Goal: Browse casually: Explore the website without a specific task or goal

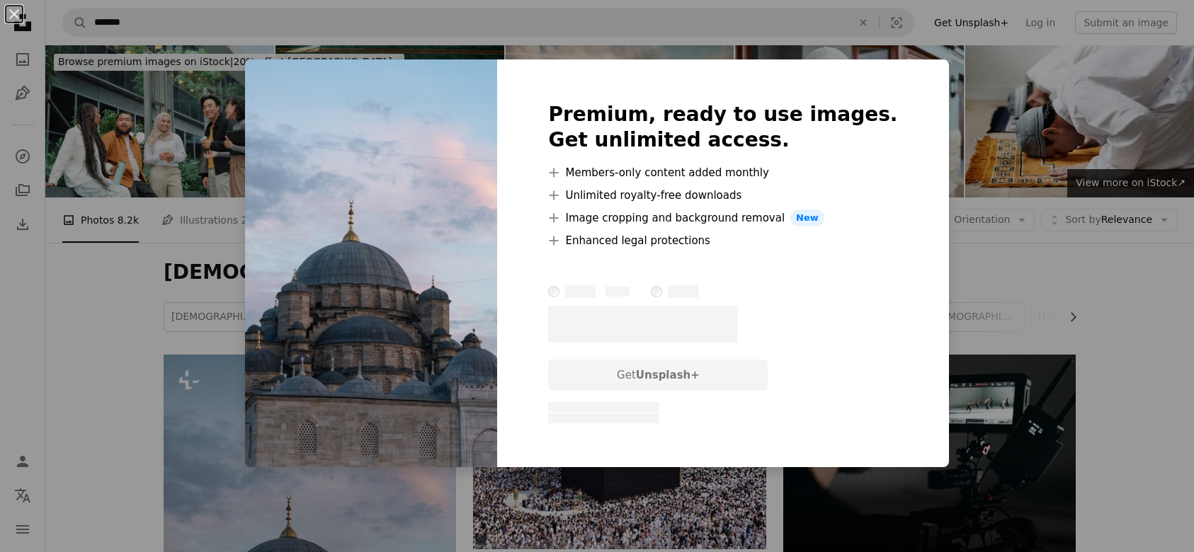
scroll to position [385, 0]
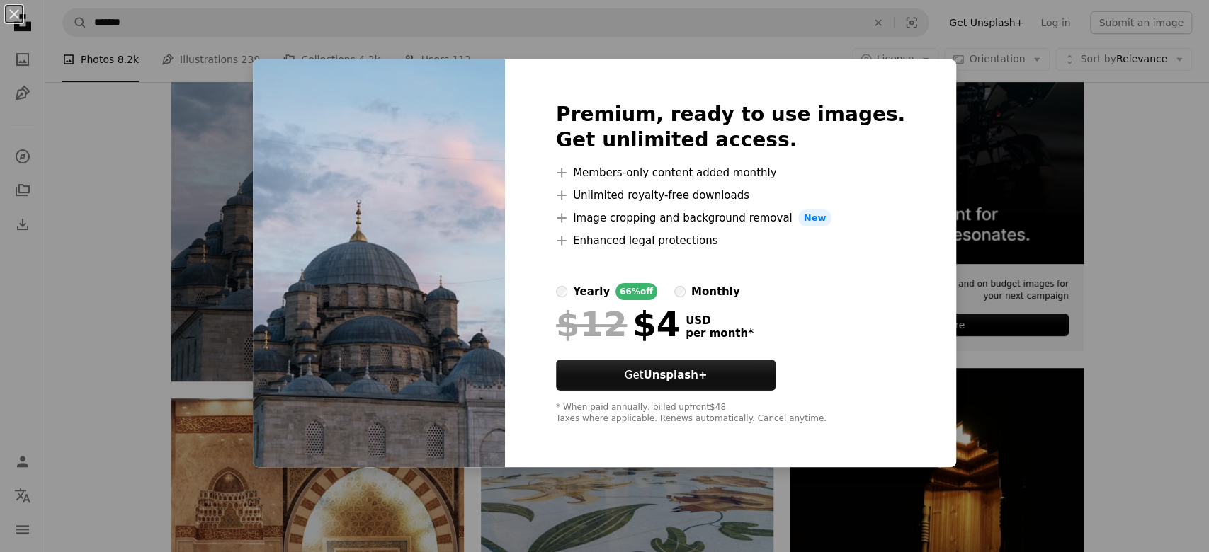
click at [95, 298] on div "An X shape Premium, ready to use images. Get unlimited access. A plus sign Memb…" at bounding box center [604, 276] width 1209 height 552
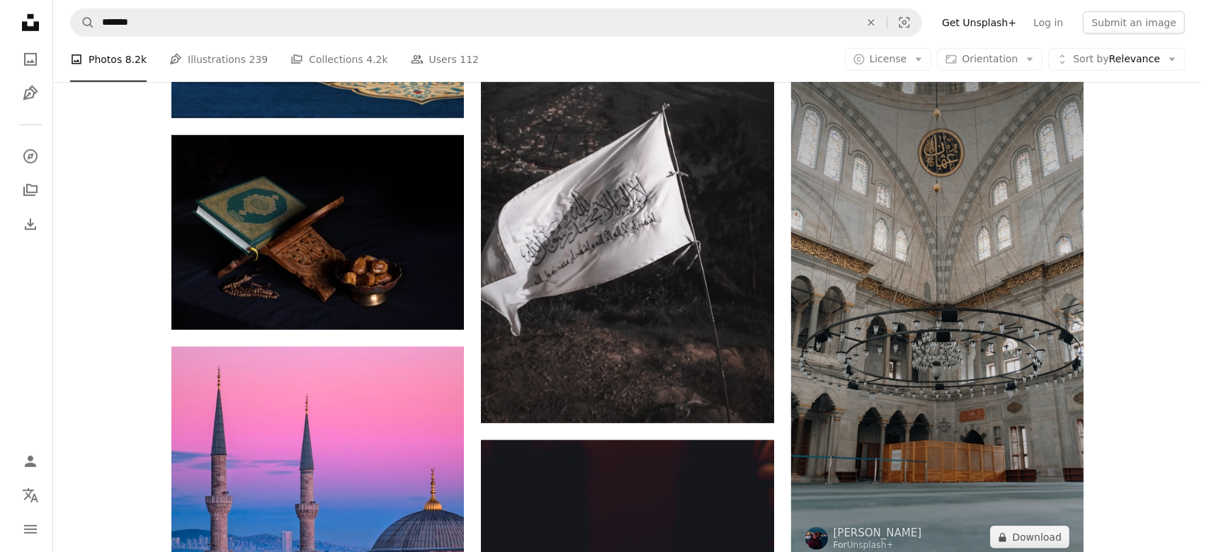
scroll to position [1038, 0]
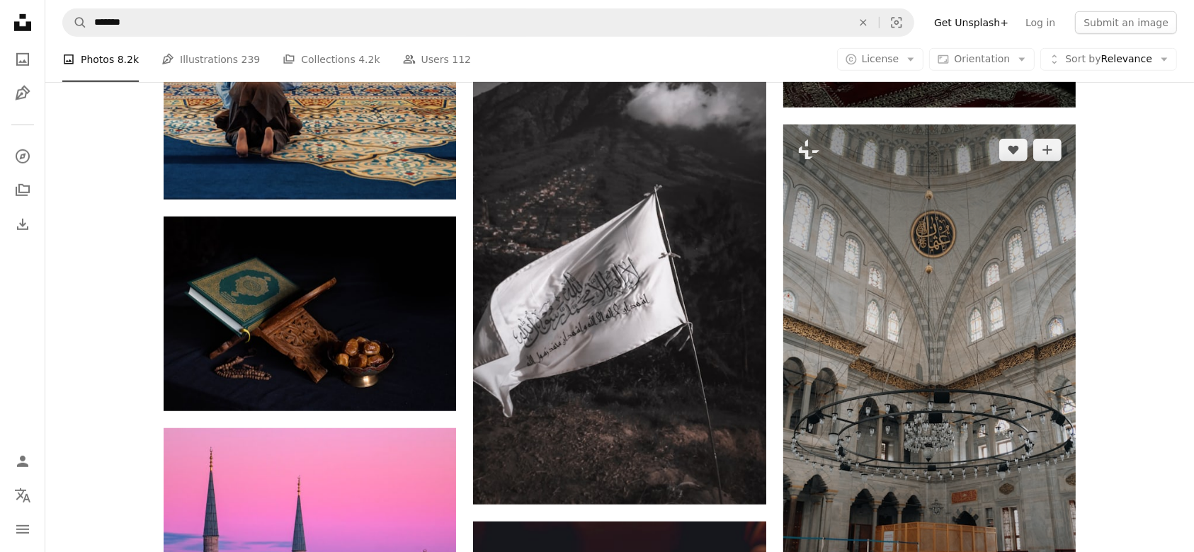
drag, startPoint x: 912, startPoint y: 331, endPoint x: 878, endPoint y: 309, distance: 40.5
click at [878, 309] on img at bounding box center [929, 385] width 292 height 520
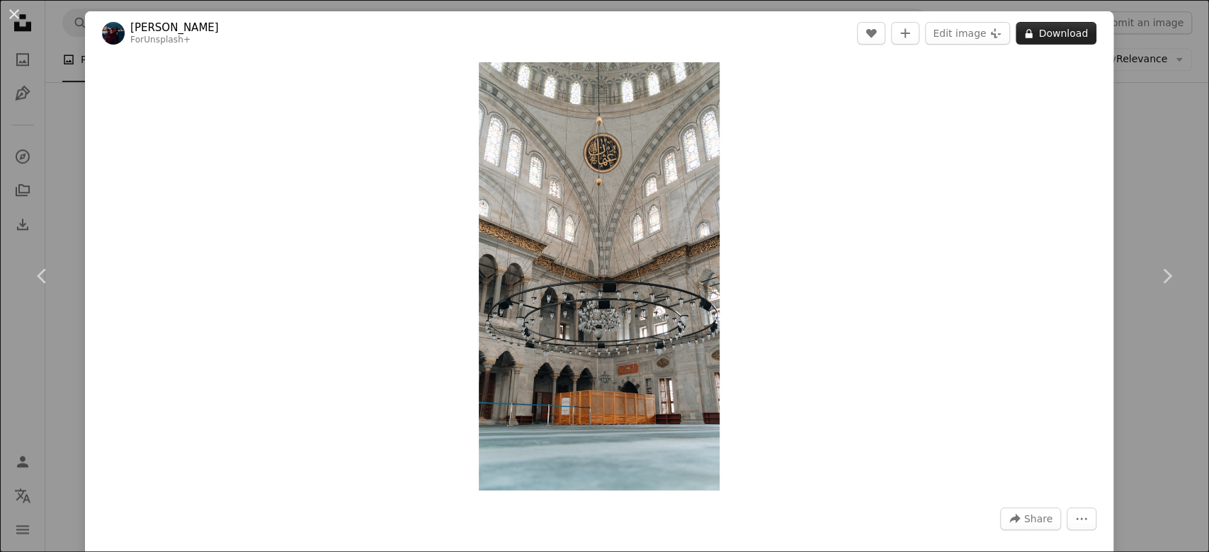
click at [1042, 32] on button "A lock Download" at bounding box center [1055, 33] width 81 height 23
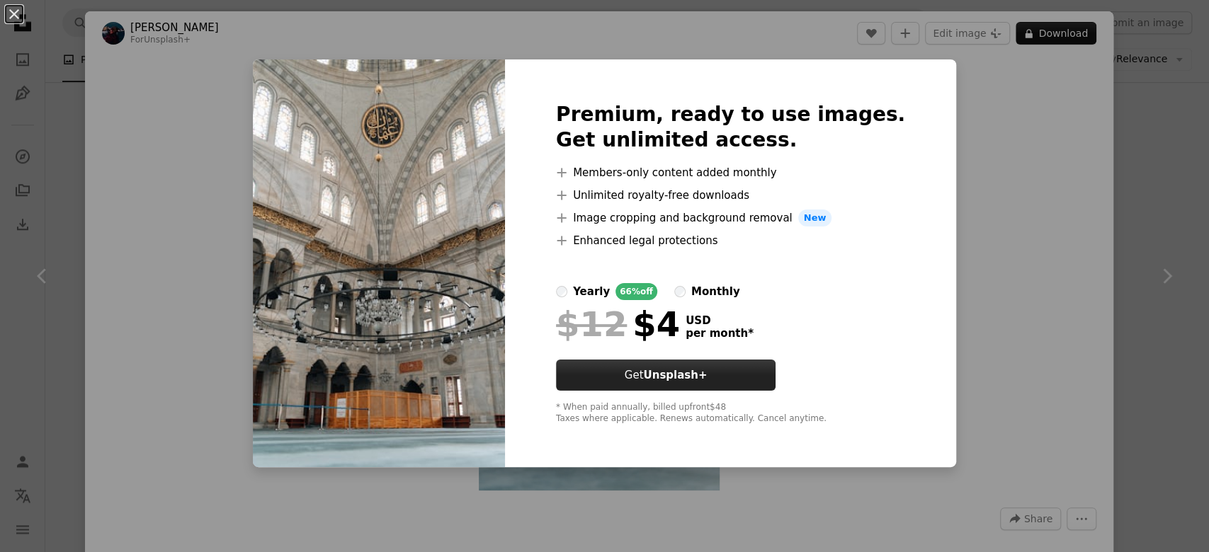
click at [659, 379] on button "Get Unsplash+" at bounding box center [665, 375] width 219 height 31
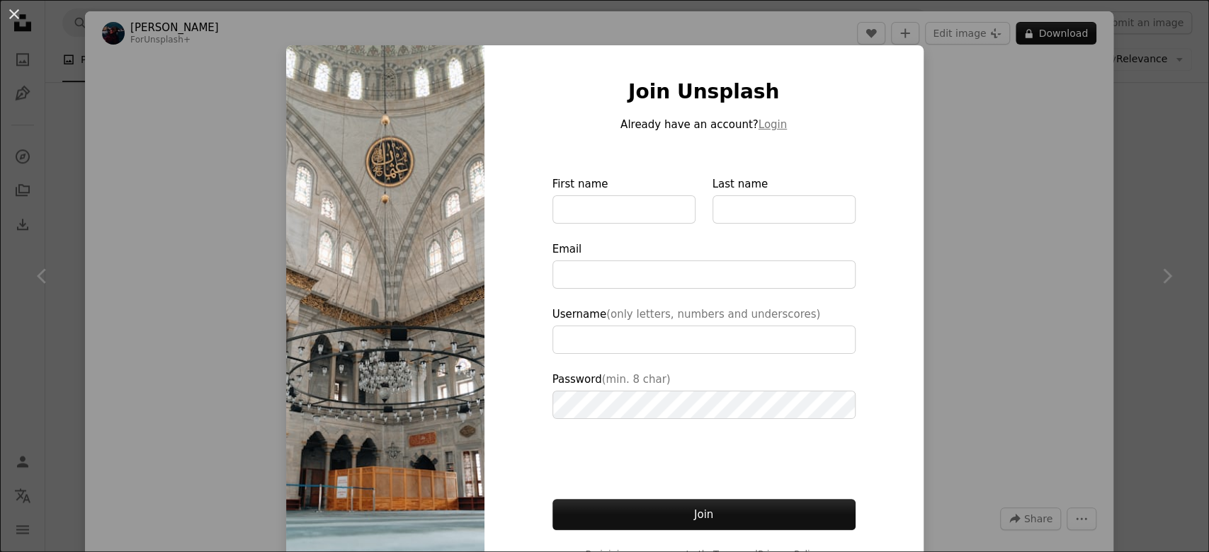
type input "**********"
click at [603, 210] on input "First name" at bounding box center [623, 209] width 143 height 28
type input "*******"
click at [748, 212] on input "Last name" at bounding box center [783, 209] width 143 height 28
type input "*"
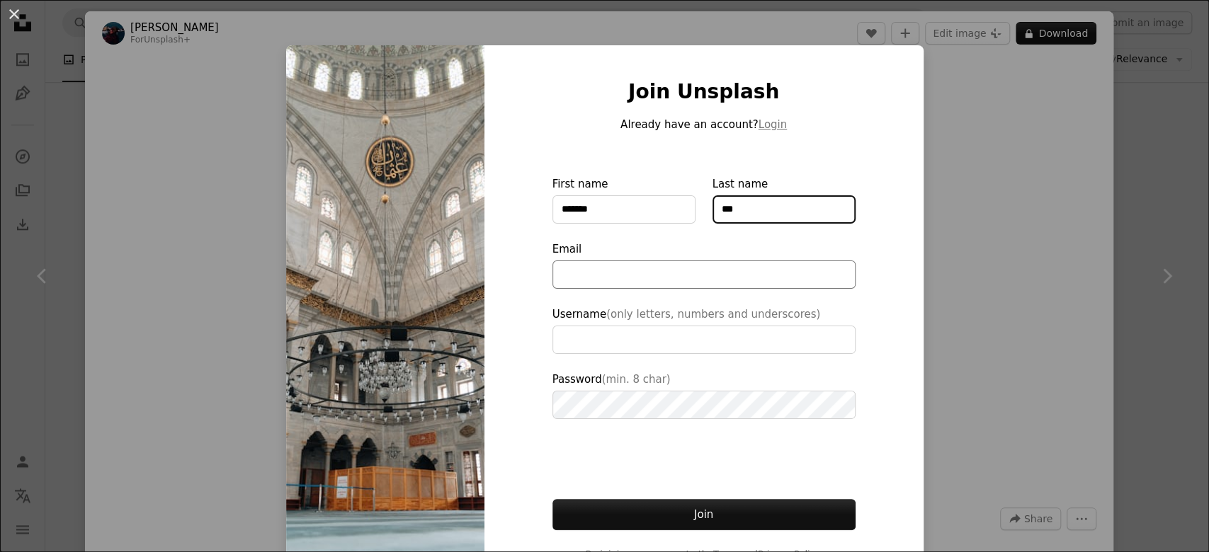
type input "***"
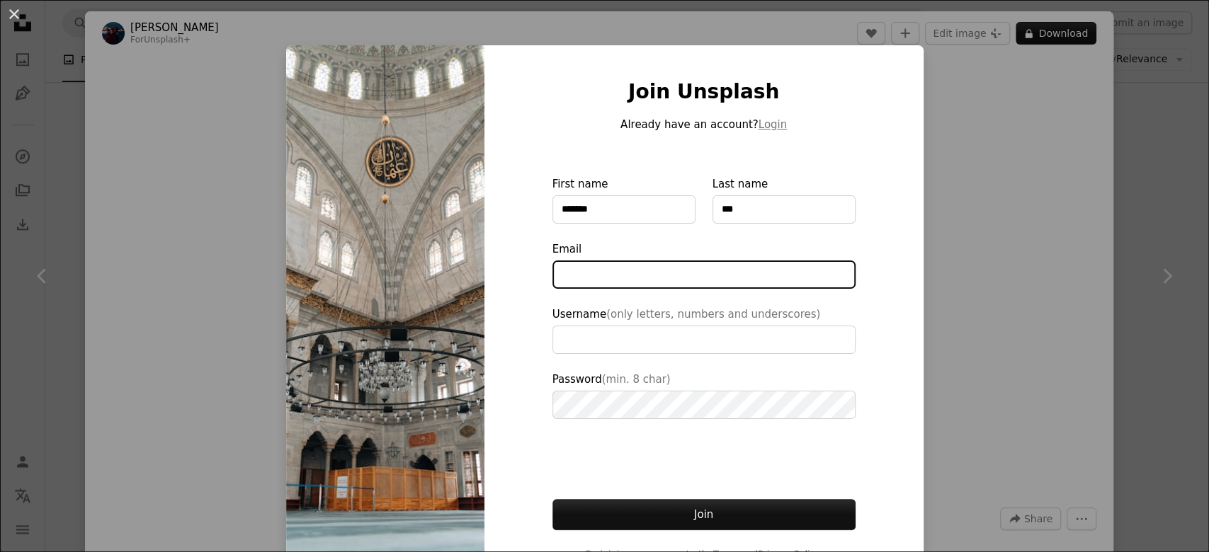
click at [590, 277] on input "Email" at bounding box center [703, 275] width 303 height 28
type input "*"
type input "**********"
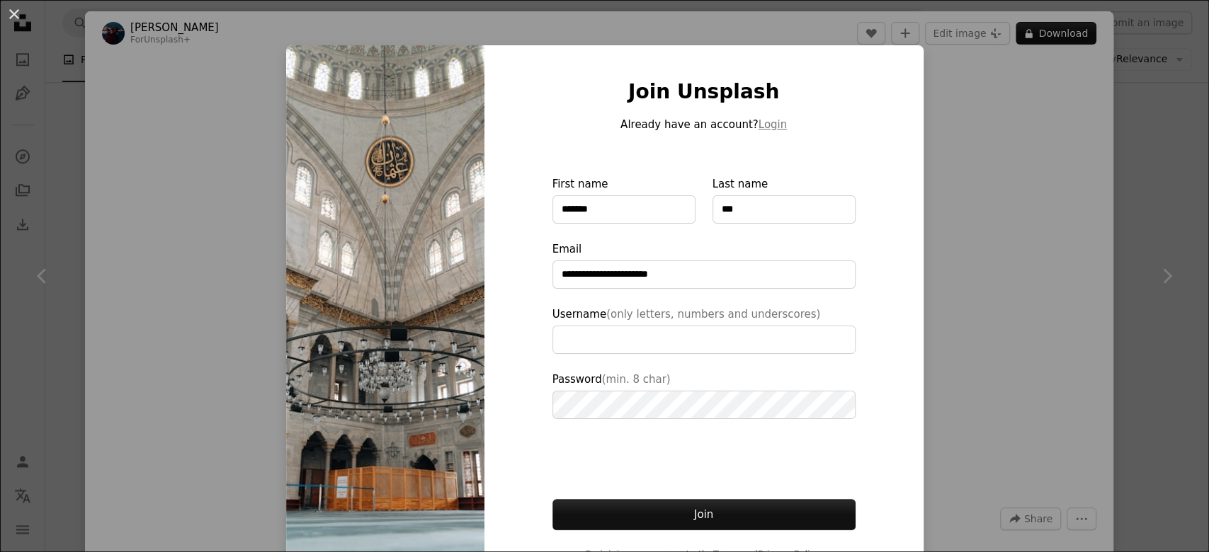
click at [993, 159] on div "**********" at bounding box center [604, 276] width 1209 height 552
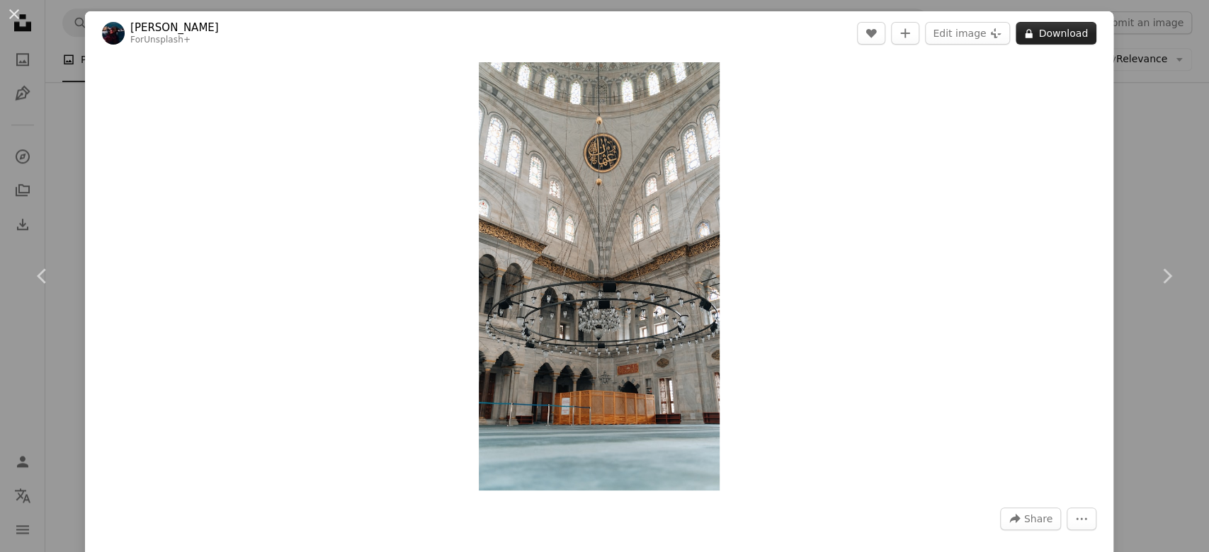
click at [1033, 40] on button "A lock Download" at bounding box center [1055, 33] width 81 height 23
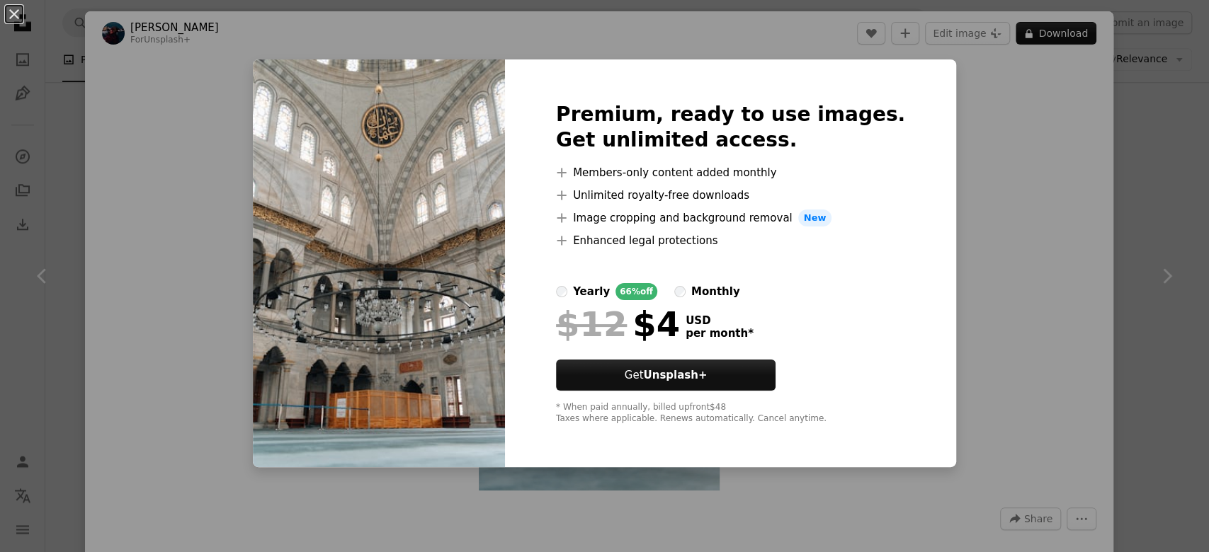
click at [1039, 133] on div "An X shape Premium, ready to use images. Get unlimited access. A plus sign Memb…" at bounding box center [604, 276] width 1209 height 552
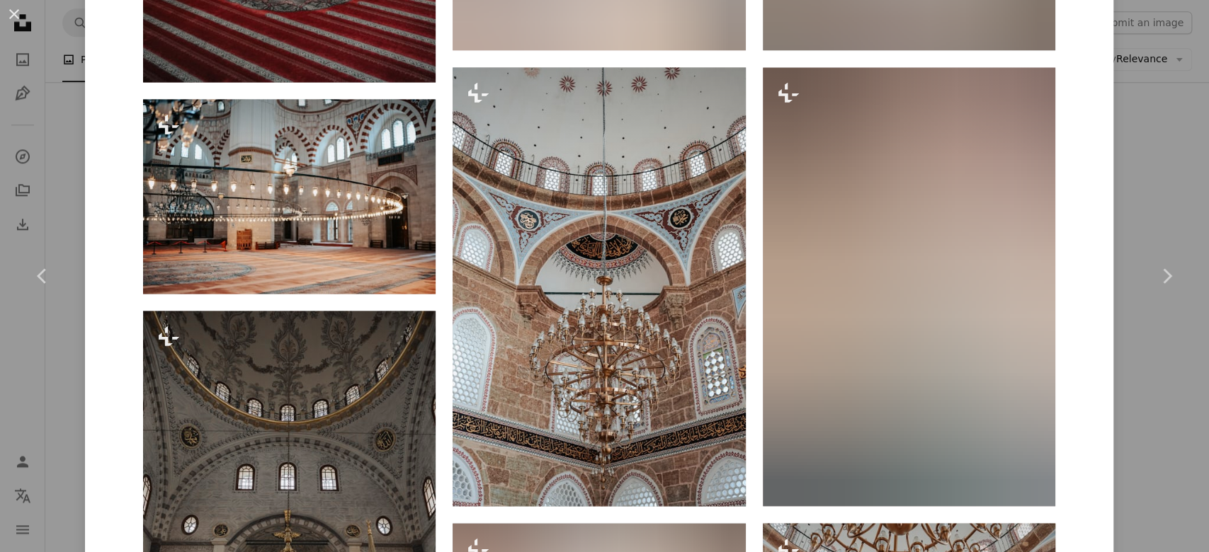
scroll to position [1461, 0]
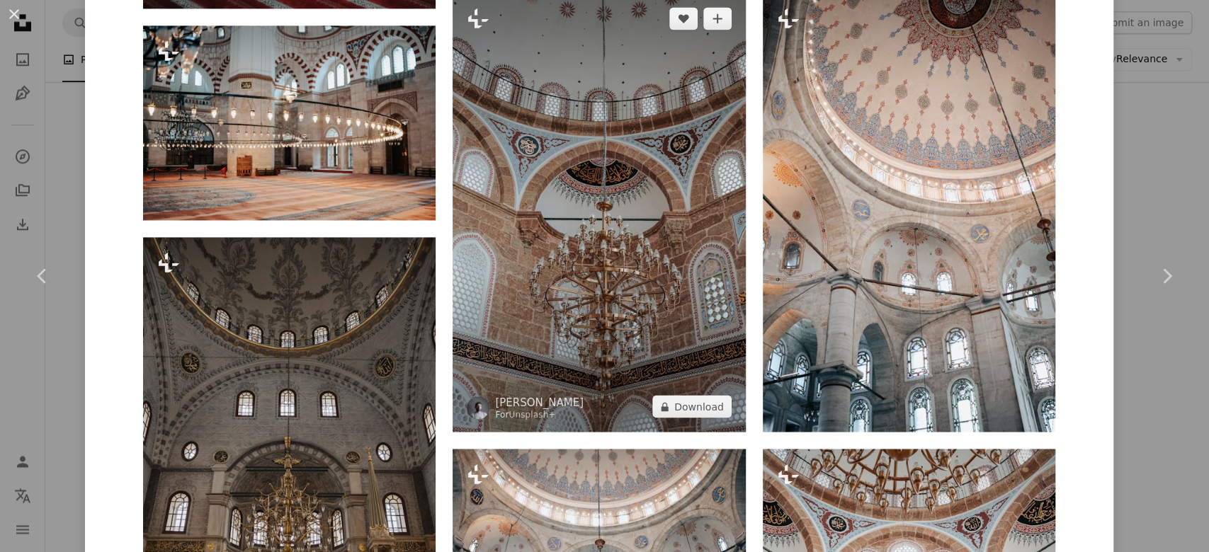
click at [590, 269] on img at bounding box center [598, 212] width 292 height 439
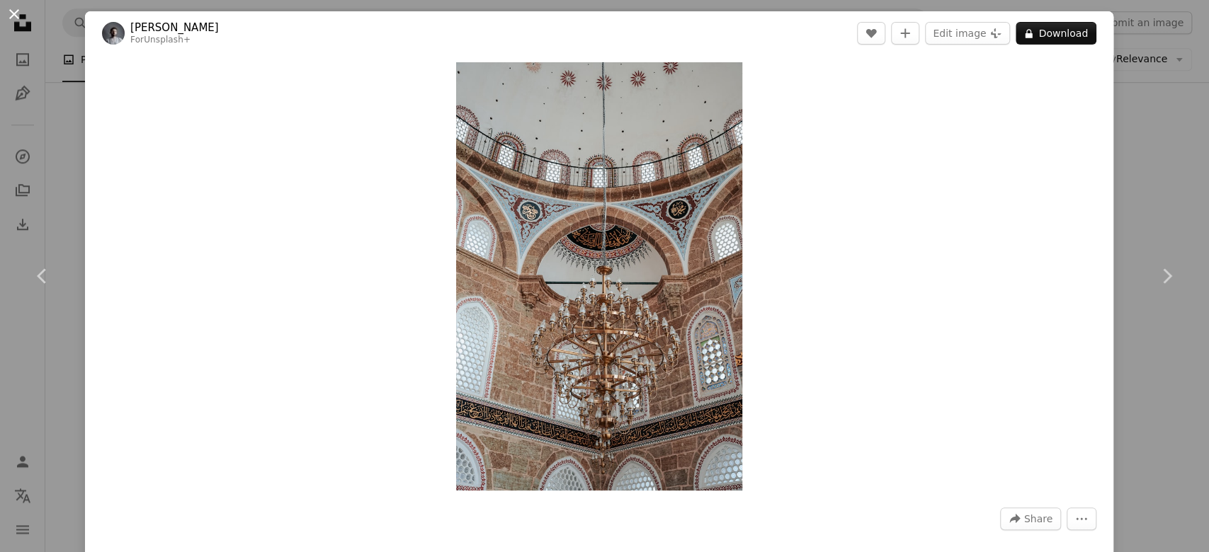
click at [18, 13] on button "An X shape" at bounding box center [14, 14] width 17 height 17
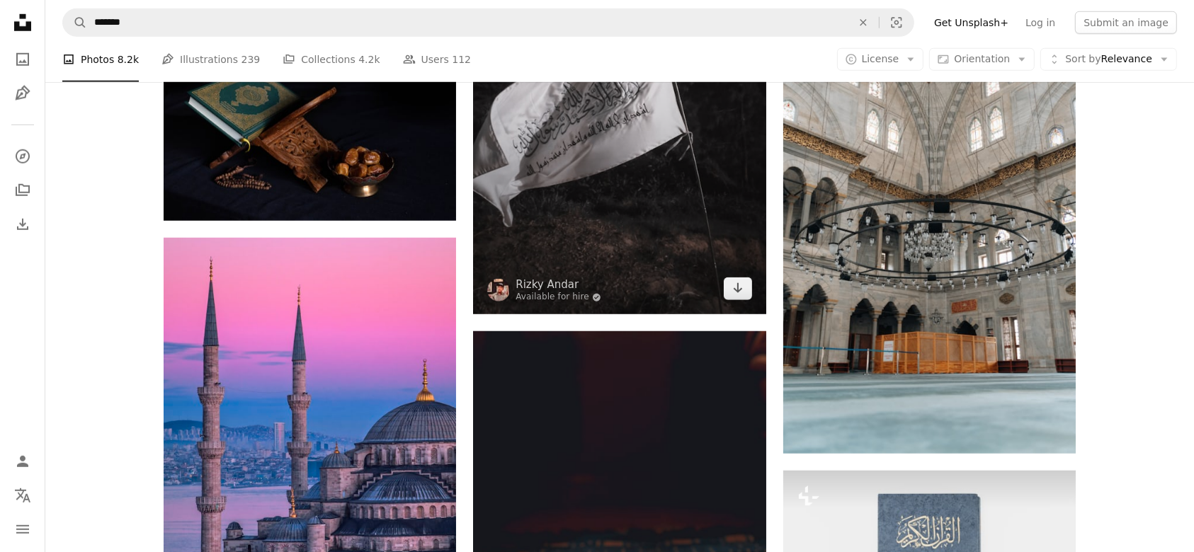
scroll to position [1227, 0]
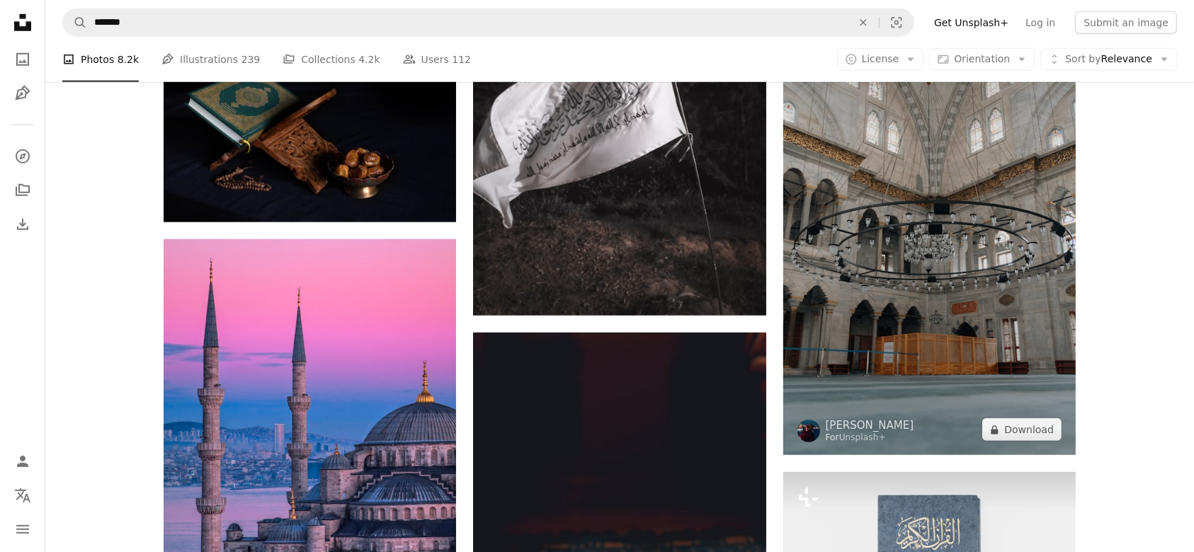
click at [1040, 371] on img at bounding box center [929, 196] width 292 height 520
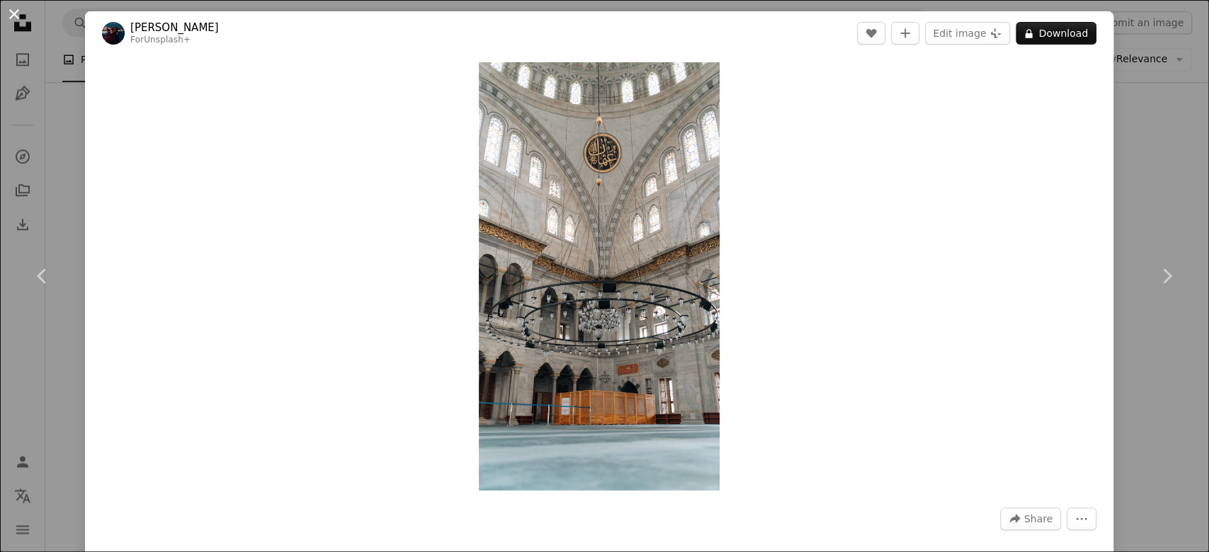
click at [13, 13] on button "An X shape" at bounding box center [14, 14] width 17 height 17
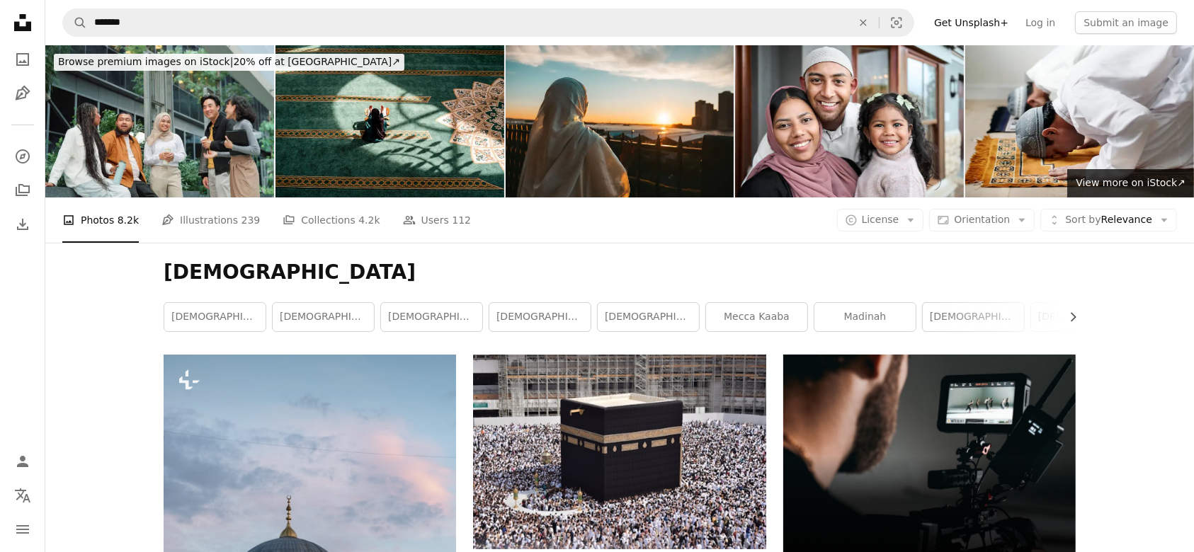
scroll to position [250, 0]
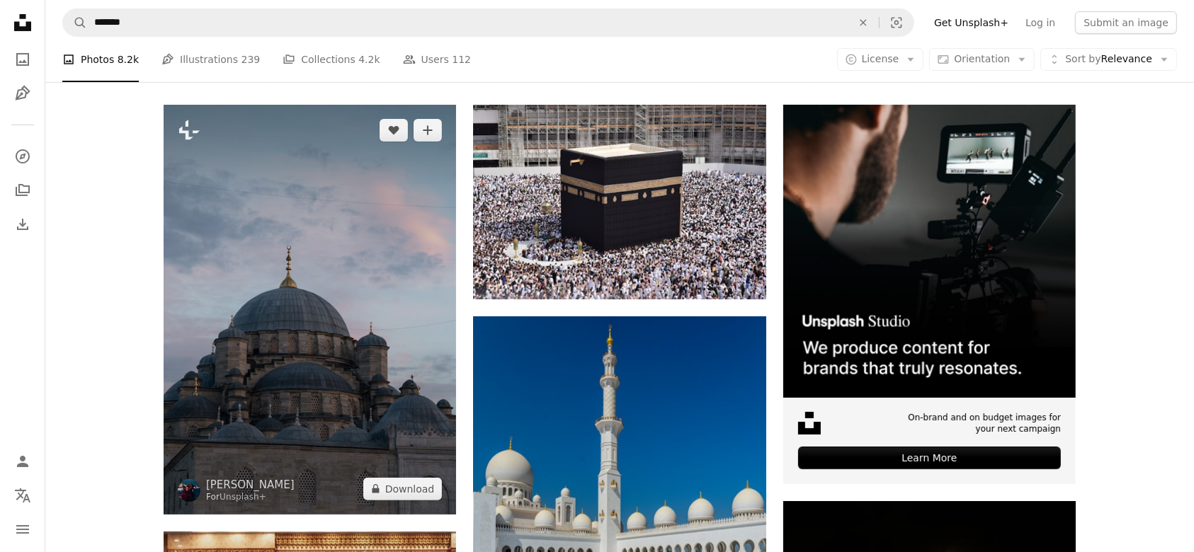
click at [334, 375] on img at bounding box center [310, 310] width 292 height 410
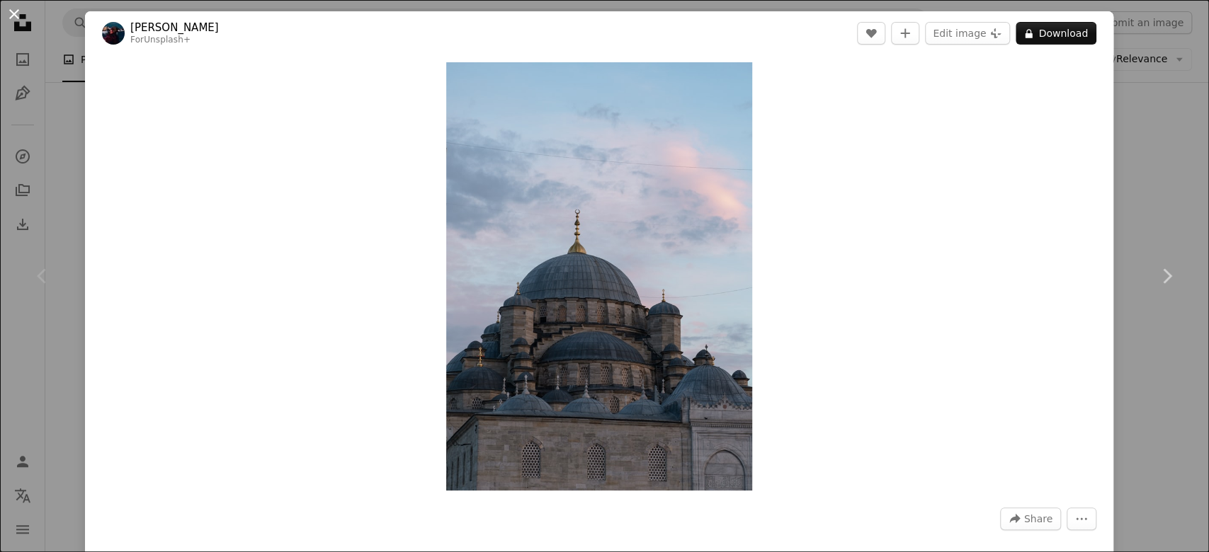
click at [11, 11] on button "An X shape" at bounding box center [14, 14] width 17 height 17
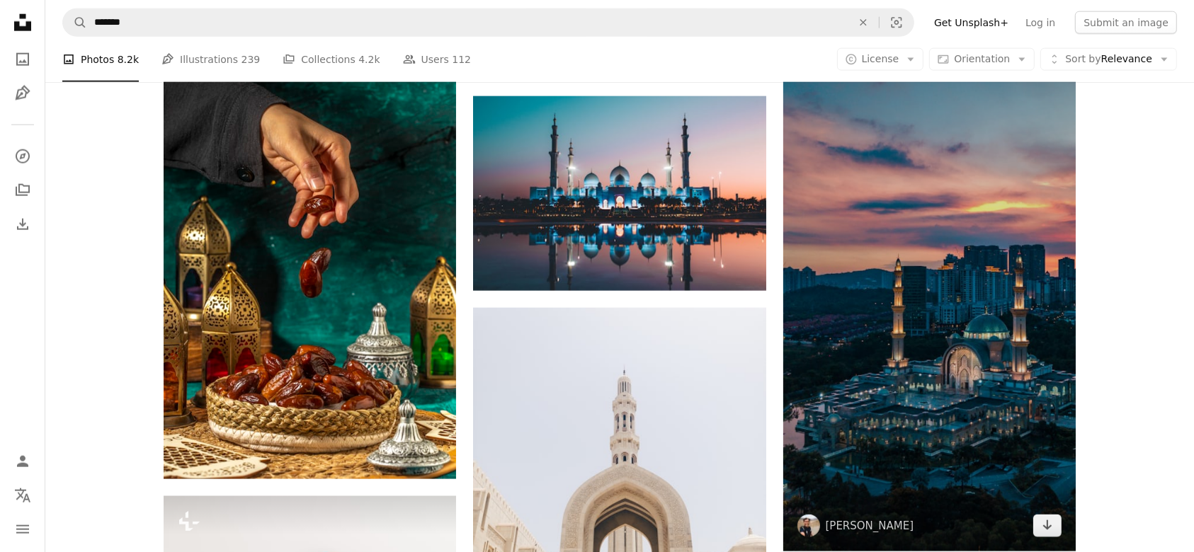
scroll to position [1865, 0]
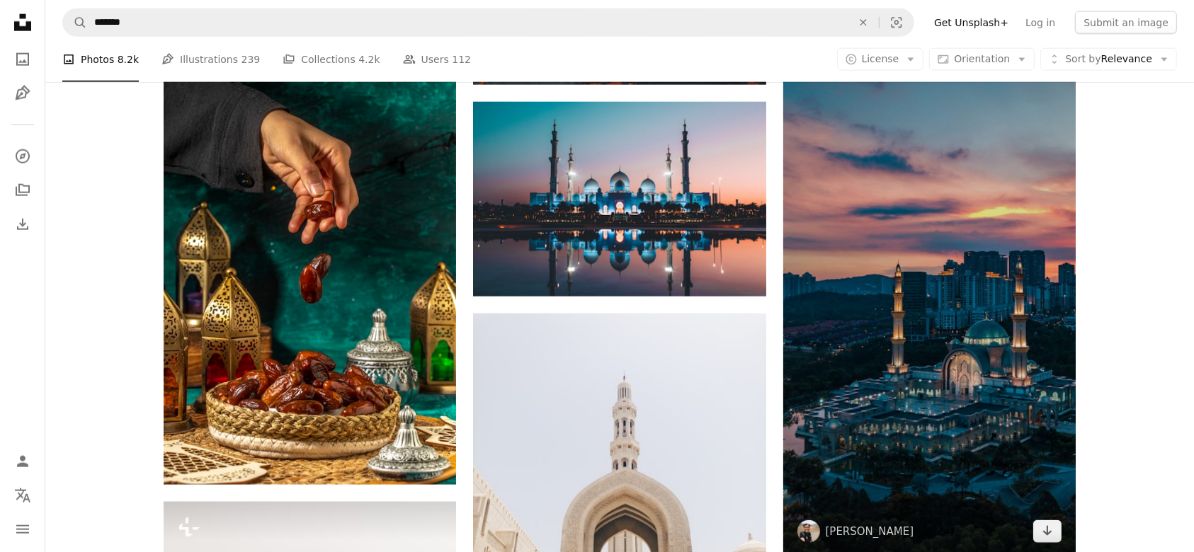
click at [900, 377] on img at bounding box center [929, 297] width 292 height 520
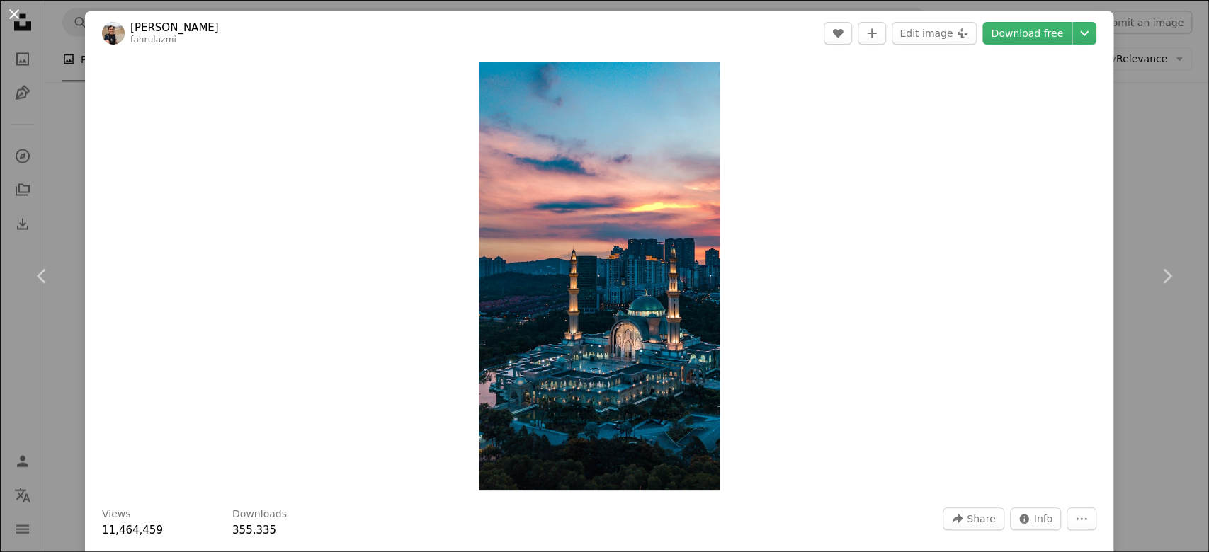
click at [13, 14] on button "An X shape" at bounding box center [14, 14] width 17 height 17
